Goal: Information Seeking & Learning: Learn about a topic

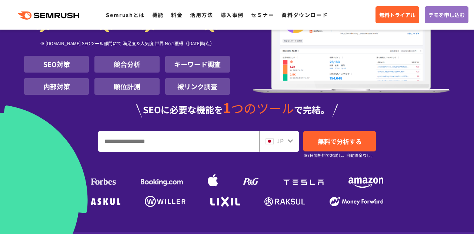
scroll to position [130, 0]
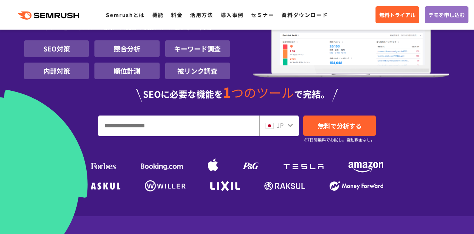
click at [191, 124] on input "URL、キーワードを入力してください" at bounding box center [178, 126] width 160 height 20
type input "*"
type input "******"
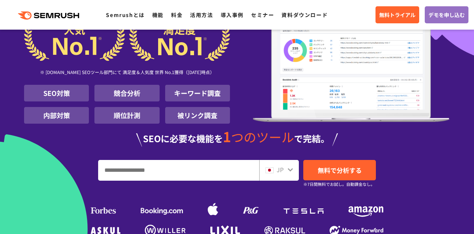
scroll to position [125, 0]
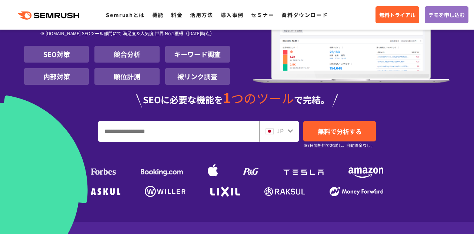
click at [208, 129] on input "URL、キーワードを入力してください" at bounding box center [178, 131] width 160 height 20
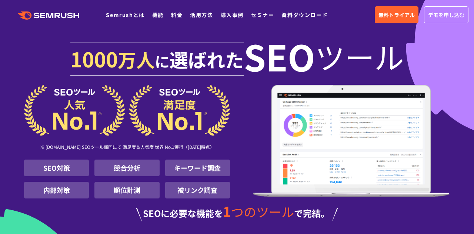
scroll to position [0, 0]
